Goal: Task Accomplishment & Management: Use online tool/utility

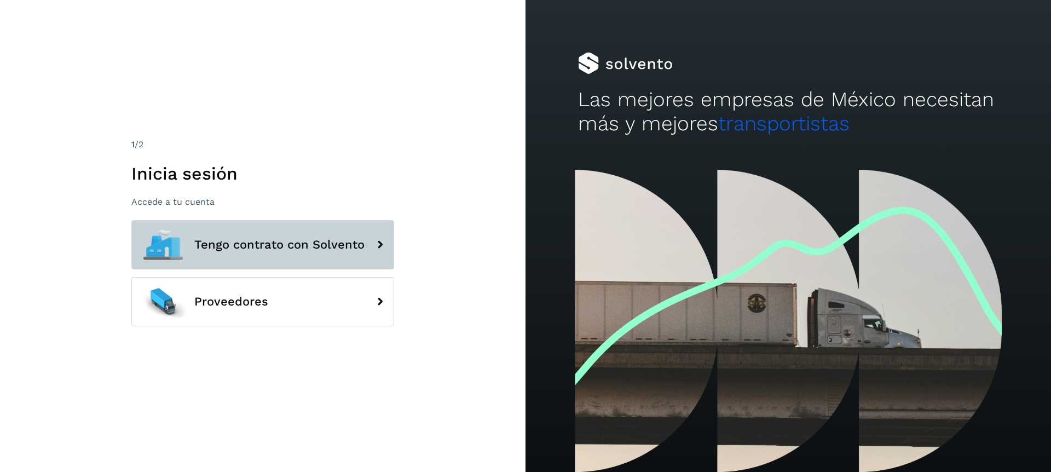
click at [217, 246] on span "Tengo contrato con Solvento" at bounding box center [279, 244] width 170 height 13
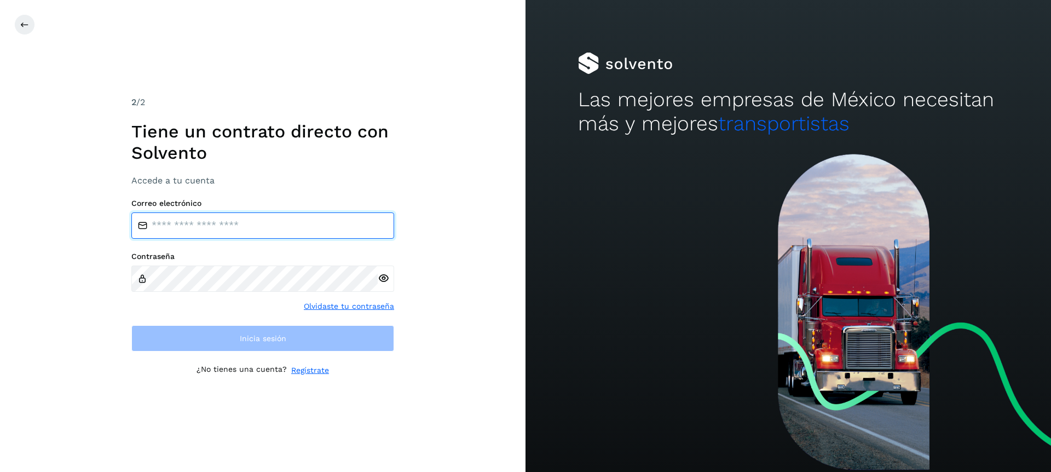
click at [222, 220] on input "email" at bounding box center [262, 225] width 263 height 26
type input "**********"
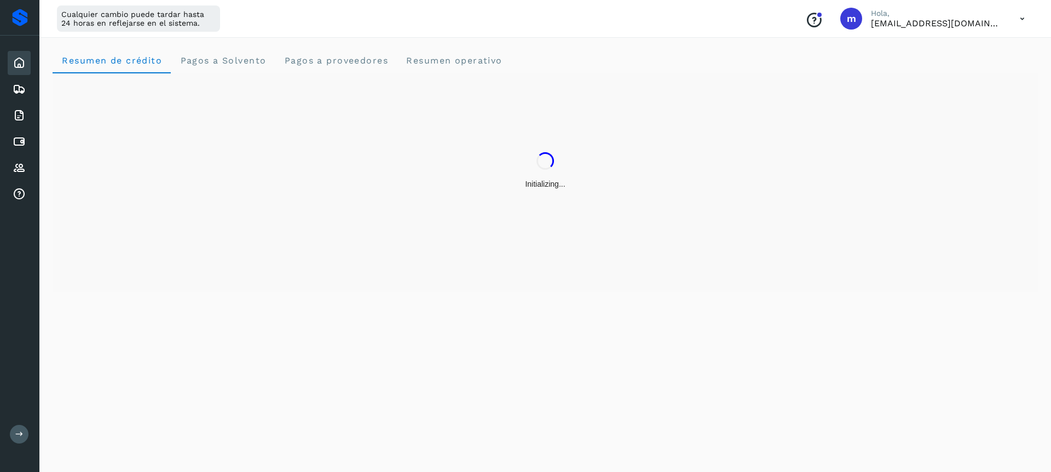
click at [16, 439] on button at bounding box center [19, 434] width 19 height 19
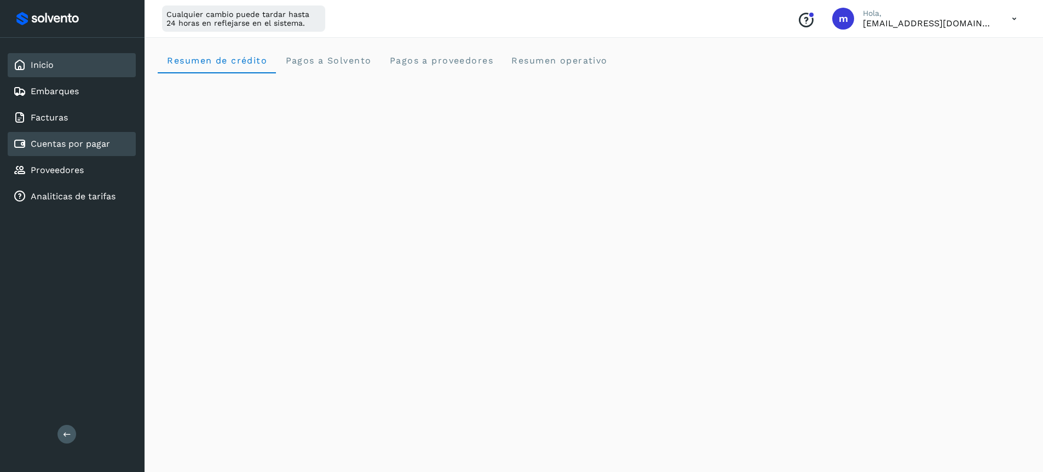
click at [60, 141] on link "Cuentas por pagar" at bounding box center [70, 143] width 79 height 10
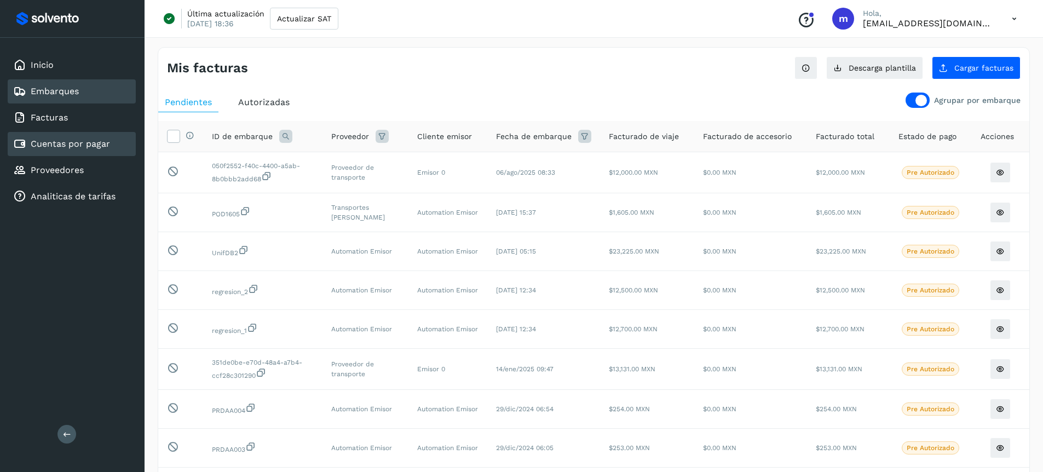
click at [60, 91] on link "Embarques" at bounding box center [55, 91] width 48 height 10
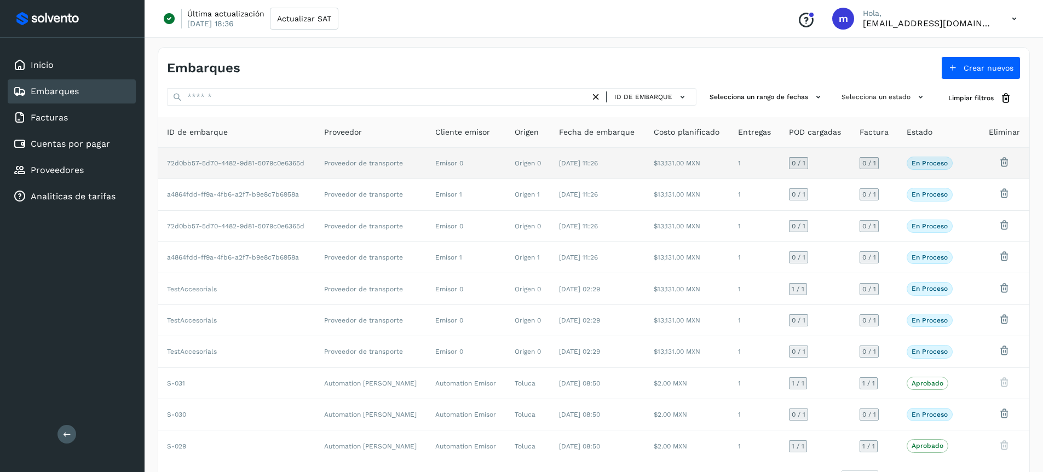
click at [328, 161] on td "Proveedor de transporte" at bounding box center [371, 163] width 112 height 31
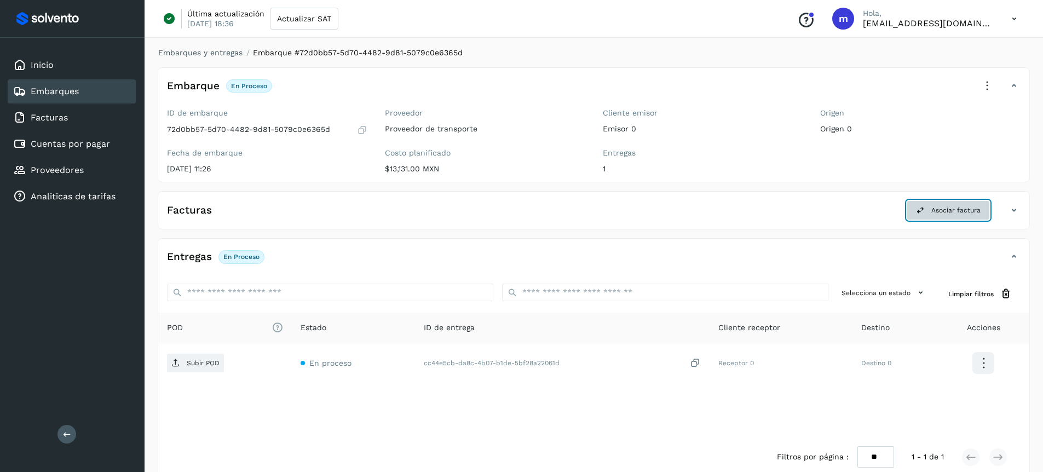
click at [967, 207] on span "Asociar factura" at bounding box center [955, 210] width 49 height 10
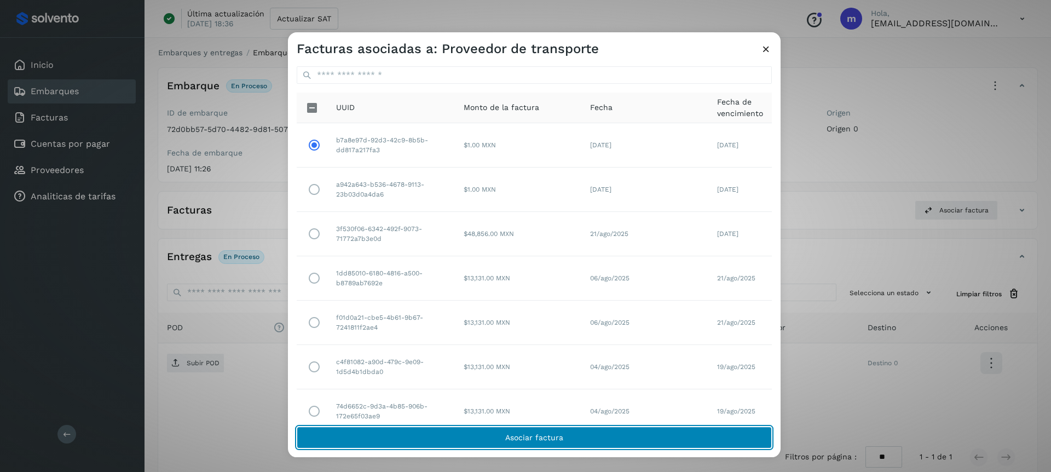
click at [452, 440] on button "Asociar factura" at bounding box center [534, 437] width 475 height 22
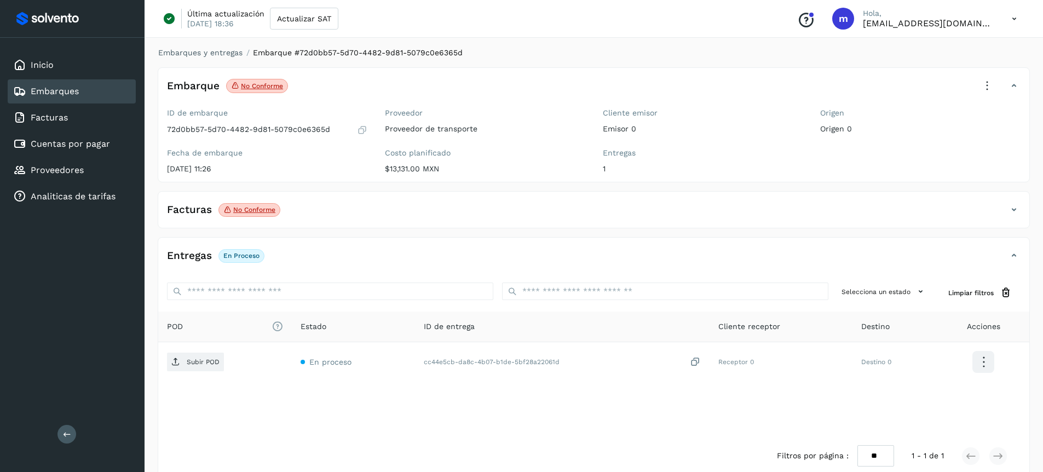
click at [1014, 206] on icon at bounding box center [1013, 209] width 13 height 13
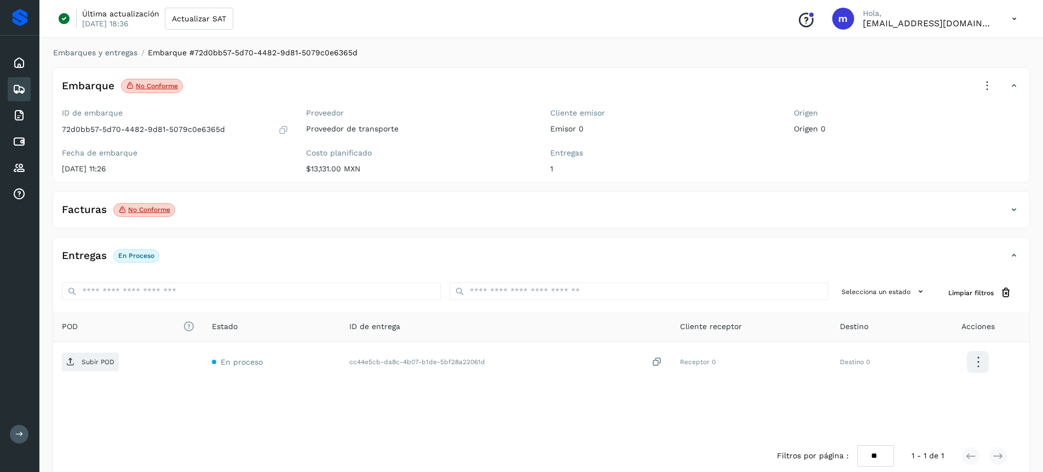
click at [258, 216] on div "Facturas No conforme" at bounding box center [530, 209] width 954 height 19
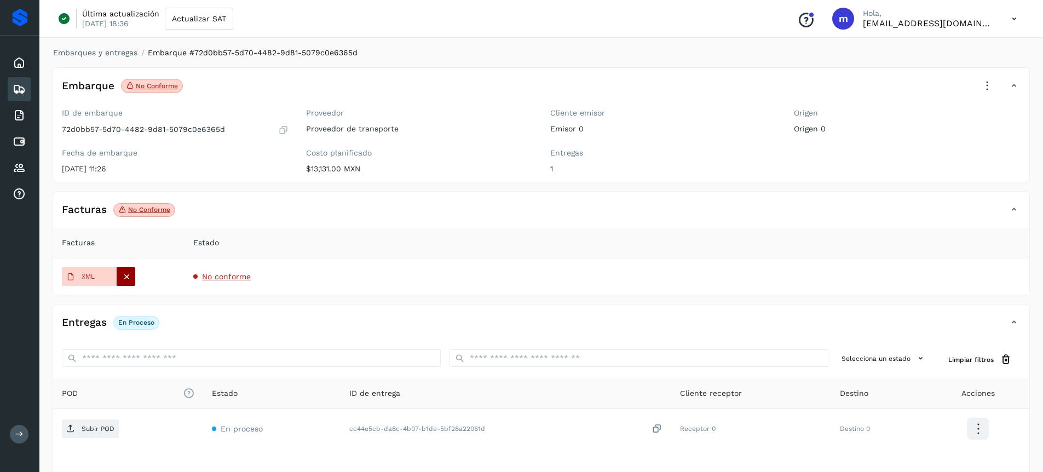
click at [128, 277] on icon at bounding box center [127, 277] width 10 height 10
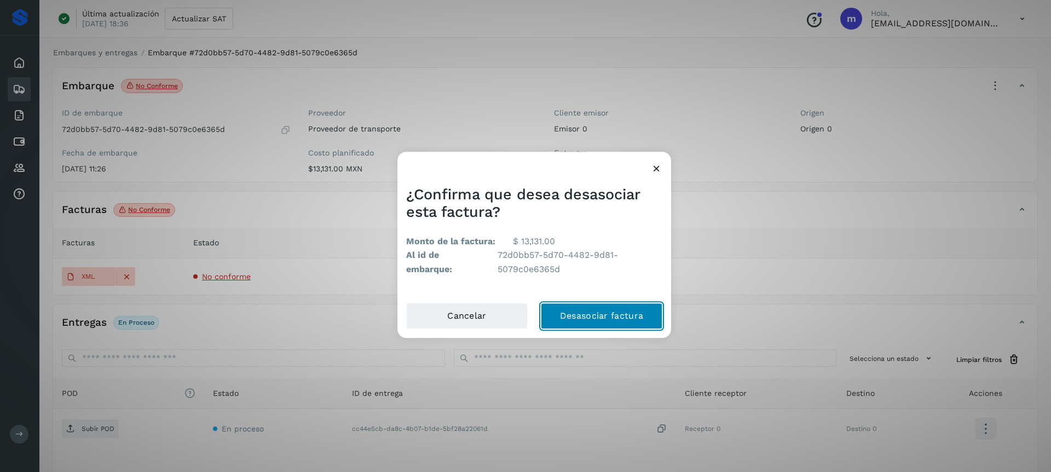
click at [600, 315] on button "Desasociar factura" at bounding box center [602, 316] width 122 height 26
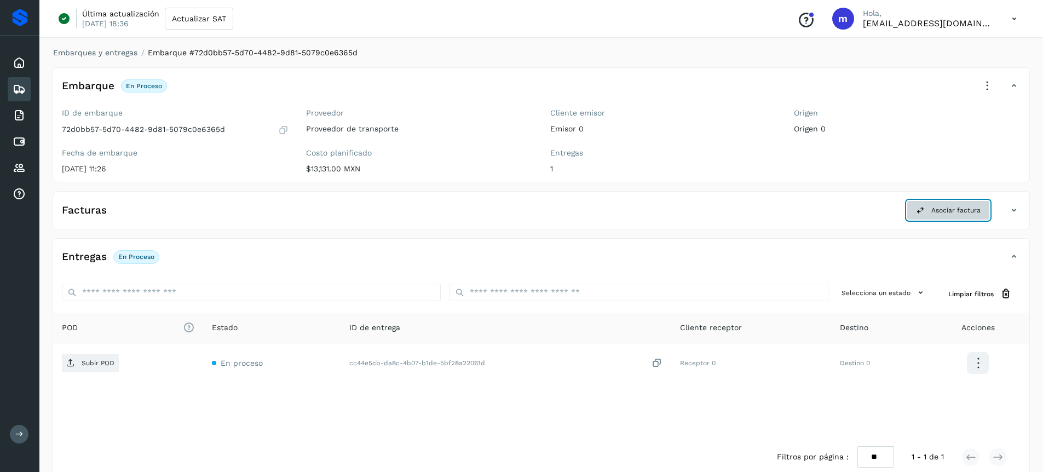
click at [942, 209] on span "Asociar factura" at bounding box center [955, 210] width 49 height 10
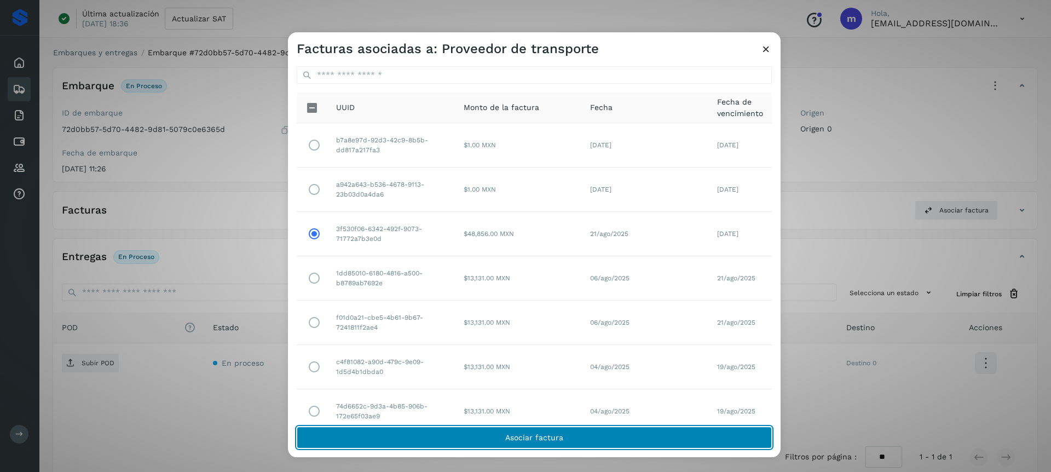
click at [507, 440] on span "Asociar factura" at bounding box center [534, 438] width 58 height 8
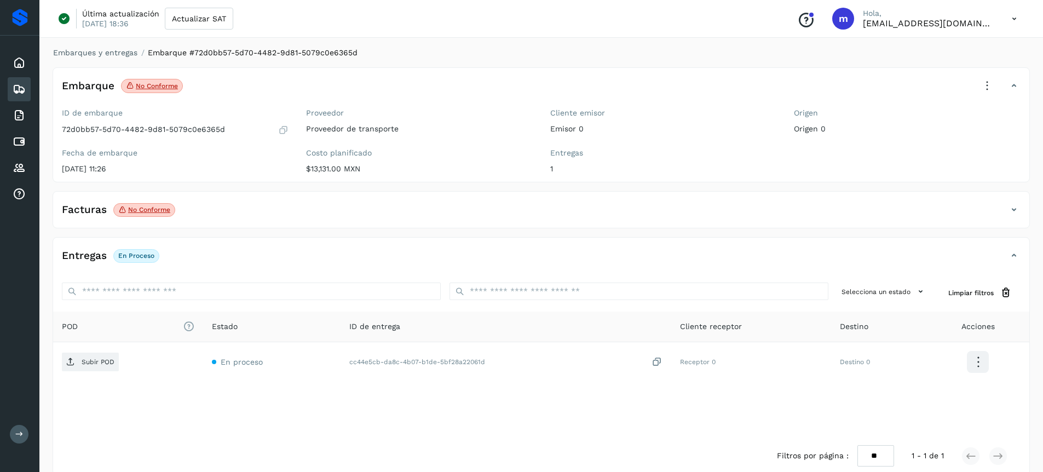
click at [381, 216] on div "Facturas No conforme" at bounding box center [530, 209] width 954 height 19
